Goal: Task Accomplishment & Management: Complete application form

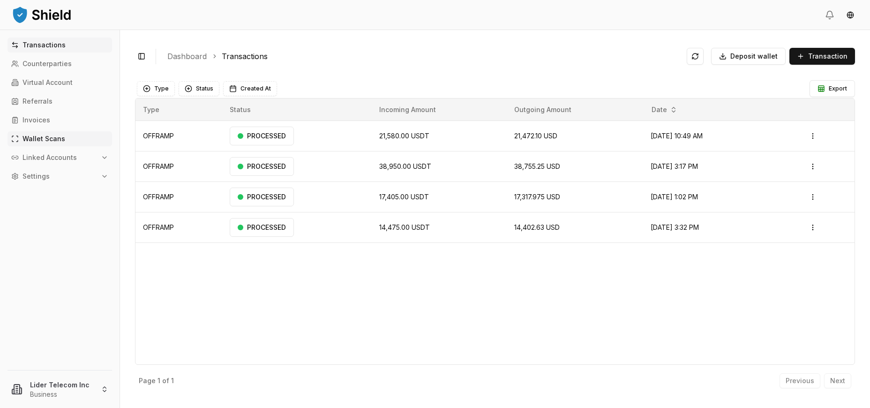
click at [31, 139] on p "Wallet Scans" at bounding box center [43, 138] width 43 height 7
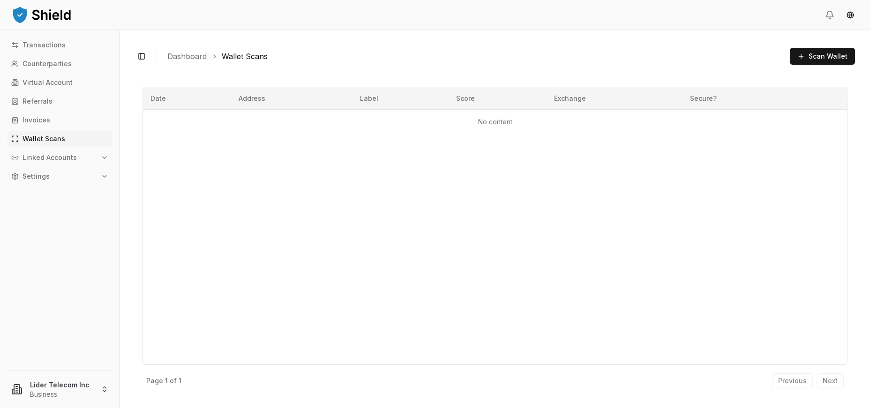
click at [84, 156] on button "Linked Accounts" at bounding box center [59, 157] width 104 height 15
click at [74, 177] on link "Wallets" at bounding box center [61, 173] width 82 height 15
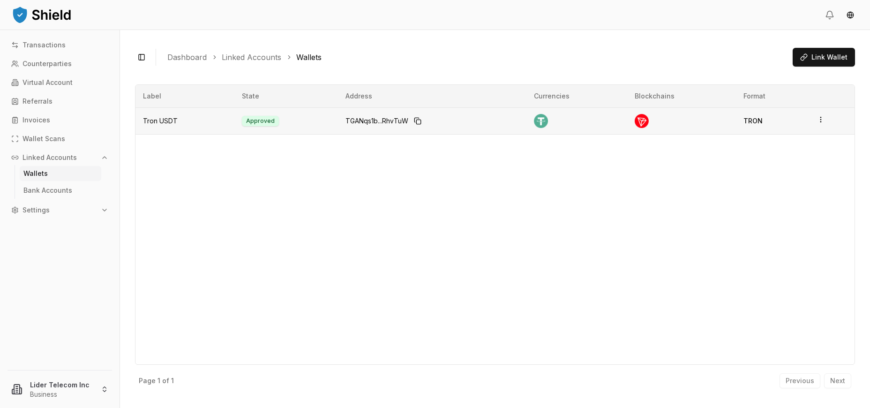
click at [818, 119] on html "Transactions Counterparties Virtual Account Referrals Invoices Wallet Scans Lin…" at bounding box center [435, 204] width 870 height 408
click at [797, 148] on div "Label State Address Currencies Blockchains Format Tron USDT Approved TGANqs1b..…" at bounding box center [495, 224] width 720 height 280
click at [824, 55] on span "Link Wallet" at bounding box center [829, 56] width 36 height 9
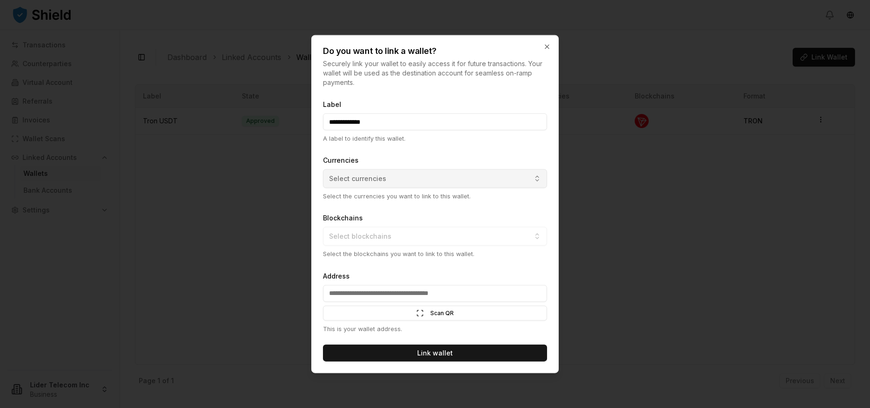
type input "**********"
click at [429, 179] on button "Select currencies" at bounding box center [435, 178] width 224 height 19
drag, startPoint x: 385, startPoint y: 44, endPoint x: 439, endPoint y: 50, distance: 54.7
click at [421, 53] on body "**********" at bounding box center [435, 204] width 870 height 408
click at [418, 121] on input "**********" at bounding box center [435, 121] width 224 height 17
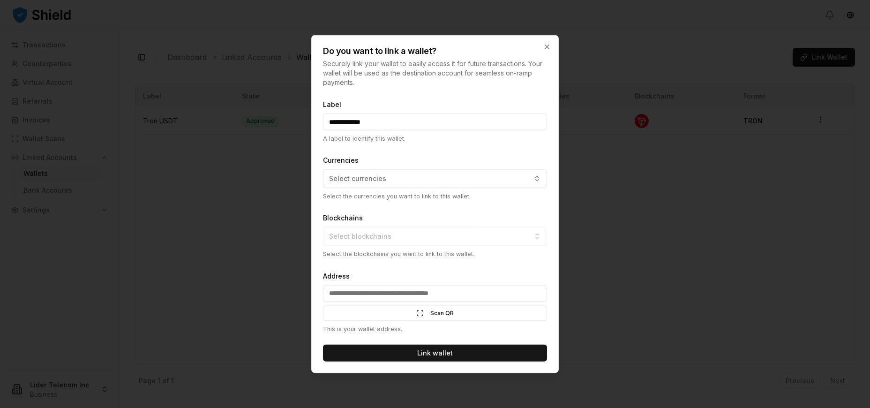
click at [417, 121] on input "**********" at bounding box center [435, 121] width 224 height 17
click at [547, 50] on icon "button" at bounding box center [546, 46] width 7 height 7
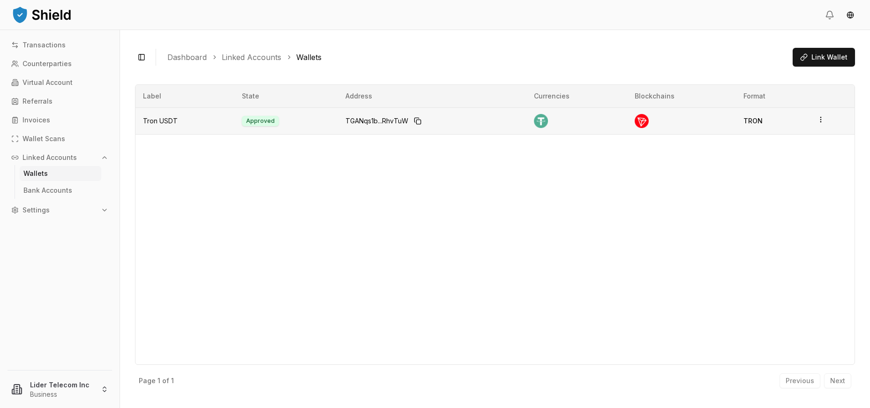
click at [825, 118] on td at bounding box center [831, 120] width 45 height 27
click at [822, 118] on html "Transactions Counterparties Virtual Account Referrals Invoices Wallet Scans Lin…" at bounding box center [435, 204] width 870 height 408
click at [807, 85] on div "View Details" at bounding box center [781, 83] width 57 height 15
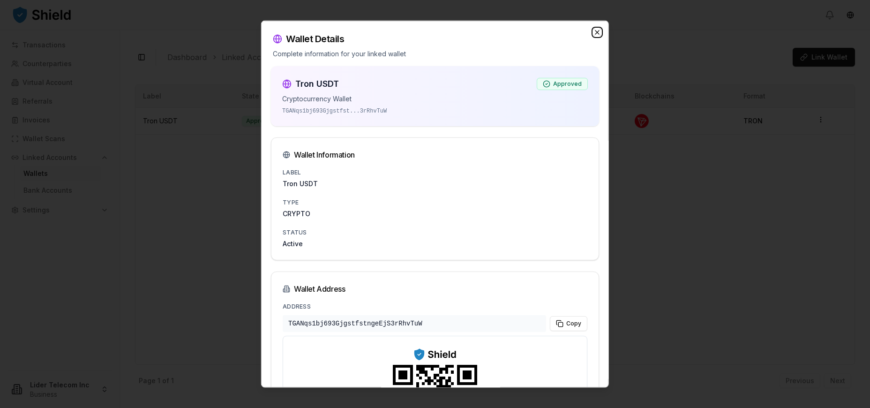
click at [595, 33] on icon "button" at bounding box center [597, 32] width 4 height 4
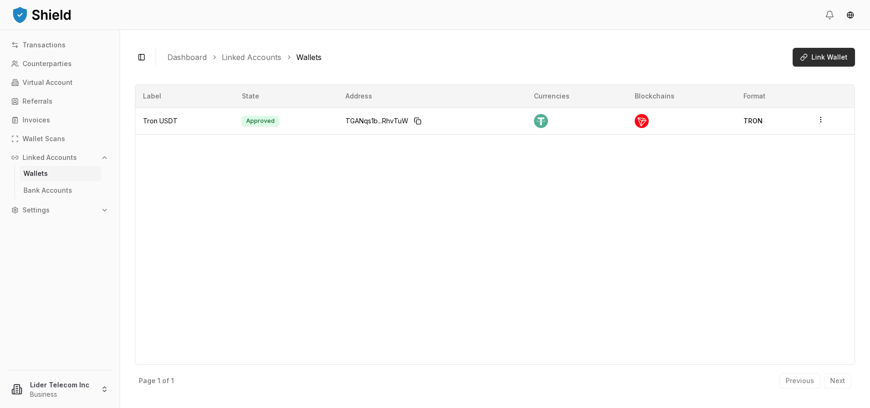
click at [818, 54] on span "Link Wallet" at bounding box center [829, 56] width 36 height 9
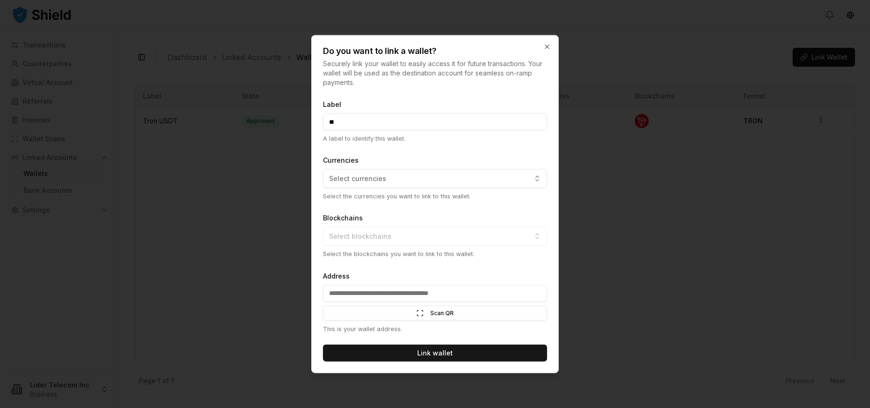
type input "*"
type input "*********"
click at [422, 170] on button "Select currencies" at bounding box center [435, 178] width 224 height 19
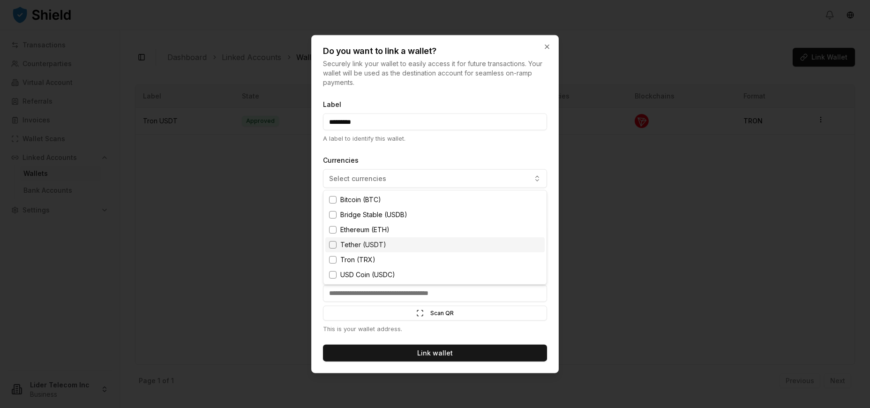
click at [396, 242] on div "Tether (USDT)" at bounding box center [434, 244] width 219 height 15
click at [390, 257] on div "Tron (TRX)" at bounding box center [434, 259] width 219 height 15
click at [547, 298] on div at bounding box center [435, 204] width 870 height 408
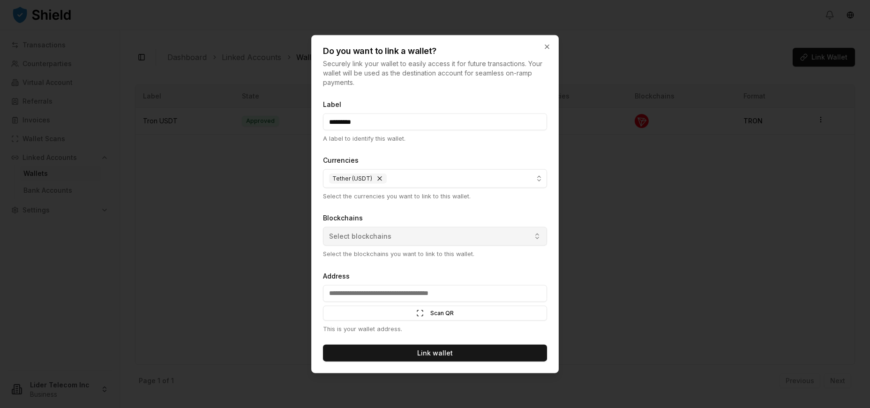
click at [433, 238] on button "Select blockchains" at bounding box center [435, 236] width 224 height 19
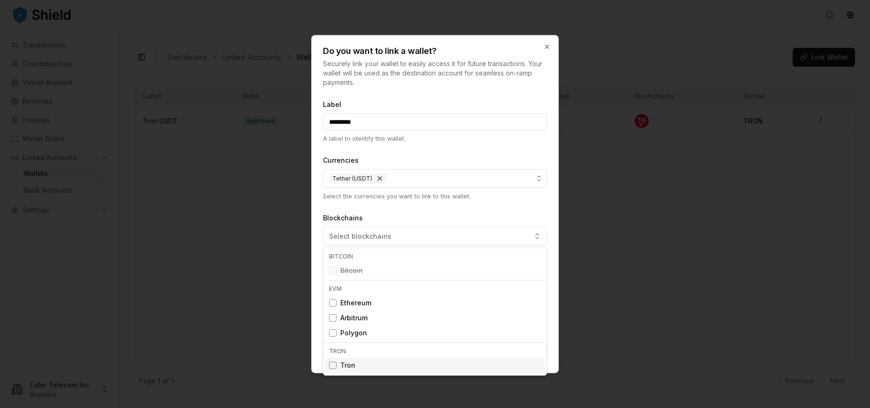
click at [352, 367] on span "Tron" at bounding box center [347, 364] width 15 height 9
click at [386, 216] on div at bounding box center [435, 204] width 870 height 408
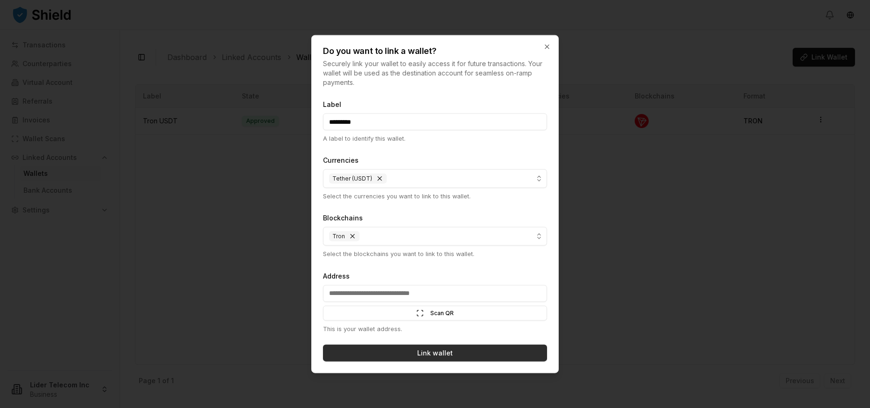
click at [452, 350] on button "Link wallet" at bounding box center [435, 352] width 224 height 17
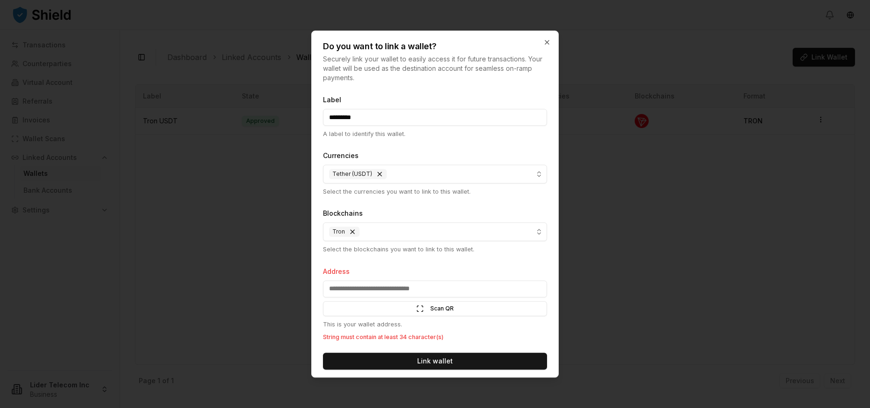
click at [425, 286] on input "Address" at bounding box center [435, 288] width 224 height 17
paste input "**********"
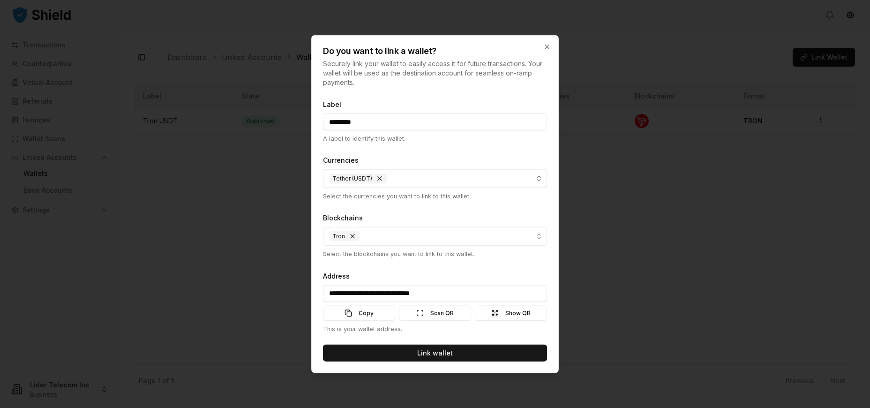
type input "**********"
click at [505, 351] on button "Link wallet" at bounding box center [435, 352] width 224 height 17
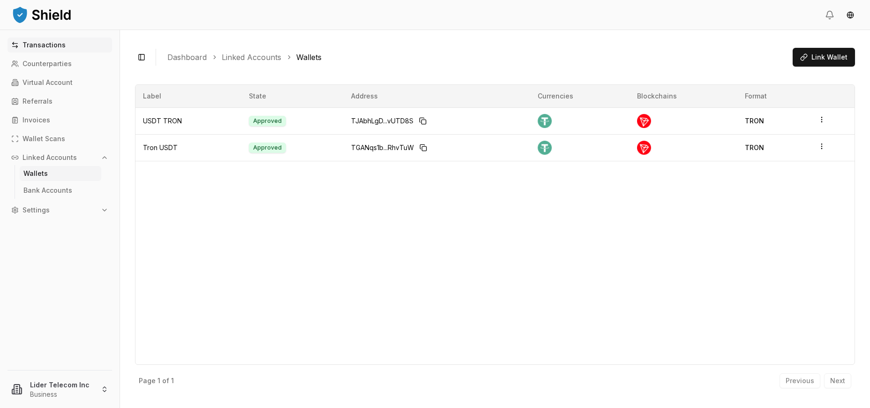
click at [52, 46] on p "Transactions" at bounding box center [43, 45] width 43 height 7
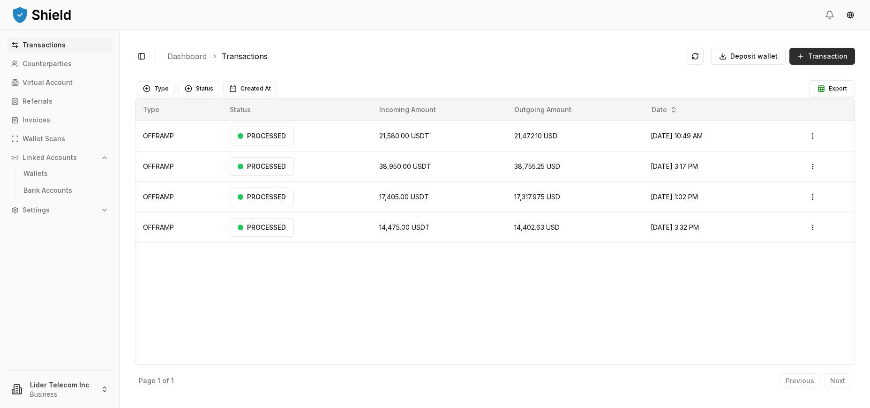
click at [801, 52] on button "Transaction" at bounding box center [822, 56] width 66 height 17
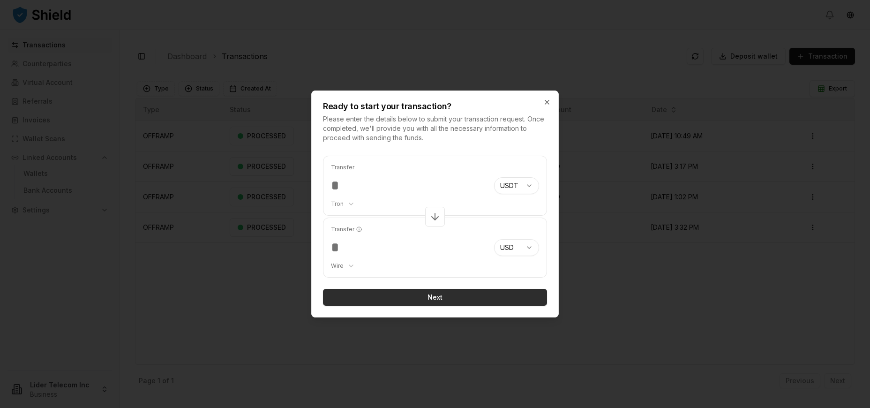
type input "*****"
click at [483, 297] on button "Next" at bounding box center [435, 297] width 224 height 17
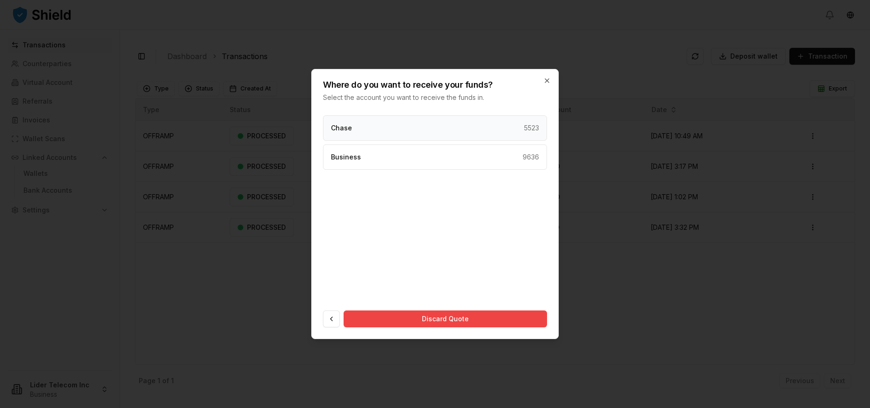
click at [472, 120] on div "Chase 5523" at bounding box center [435, 127] width 224 height 25
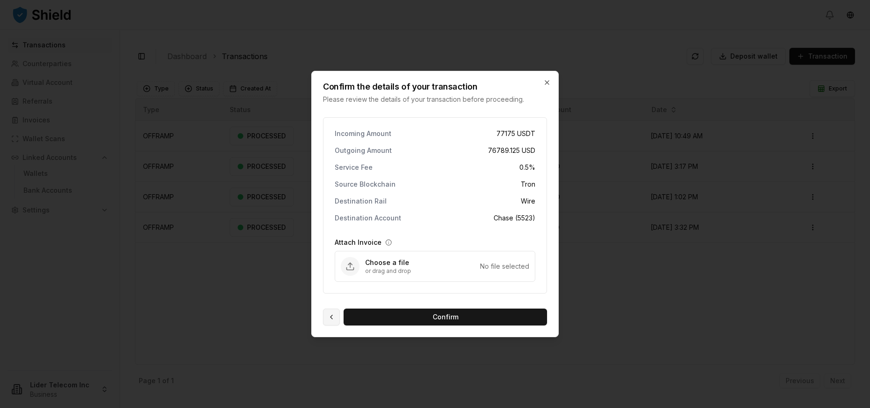
click at [335, 313] on button at bounding box center [331, 316] width 17 height 17
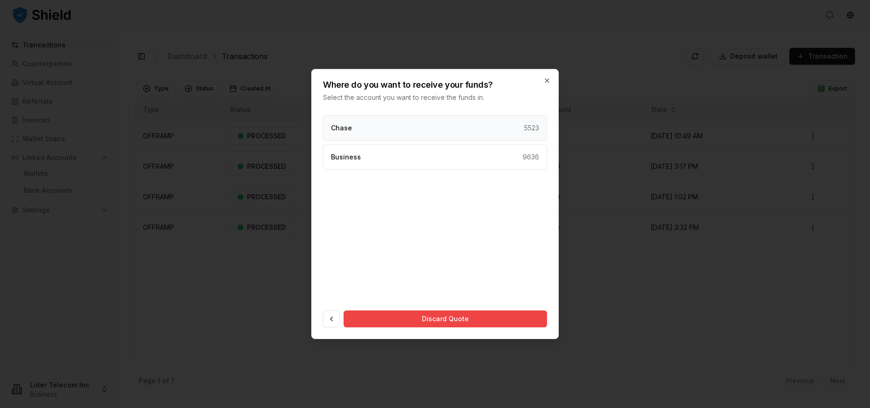
click at [536, 128] on p "5523" at bounding box center [531, 127] width 15 height 9
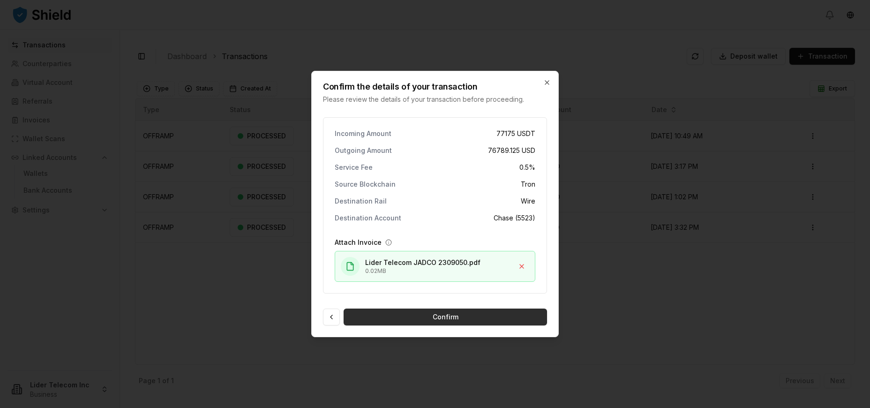
click at [490, 317] on button "Confirm" at bounding box center [444, 316] width 203 height 17
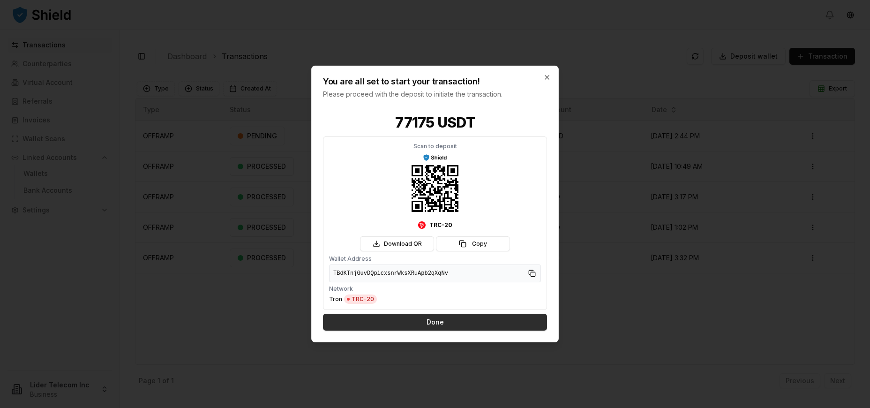
click at [476, 322] on button "Done" at bounding box center [435, 321] width 224 height 17
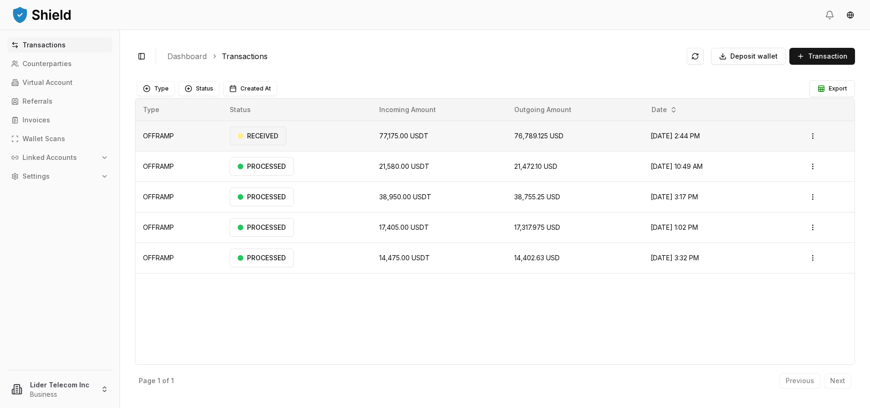
click at [274, 133] on div "RECEIVED" at bounding box center [258, 136] width 57 height 19
click at [354, 56] on ol "Dashboard Transactions" at bounding box center [423, 56] width 512 height 11
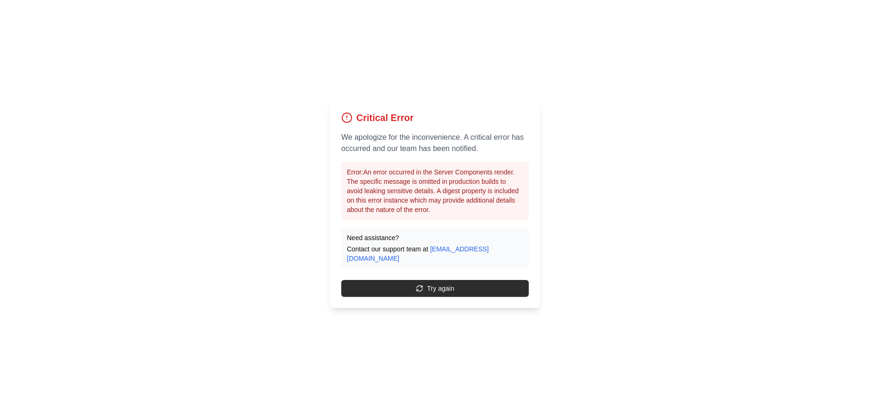
click at [458, 290] on button "Try again" at bounding box center [434, 288] width 187 height 17
click at [483, 283] on button "Try again" at bounding box center [434, 288] width 187 height 17
click at [482, 283] on button "Try again" at bounding box center [434, 288] width 187 height 17
